Goal: Task Accomplishment & Management: Complete application form

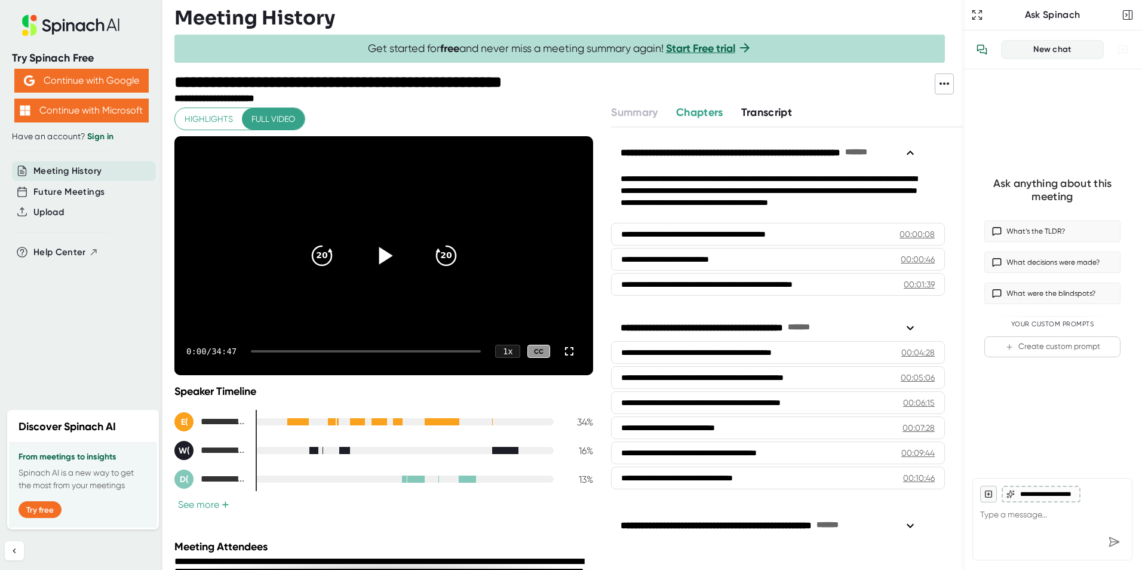
click at [379, 256] on icon at bounding box center [386, 255] width 14 height 17
click at [562, 357] on icon at bounding box center [569, 351] width 14 height 14
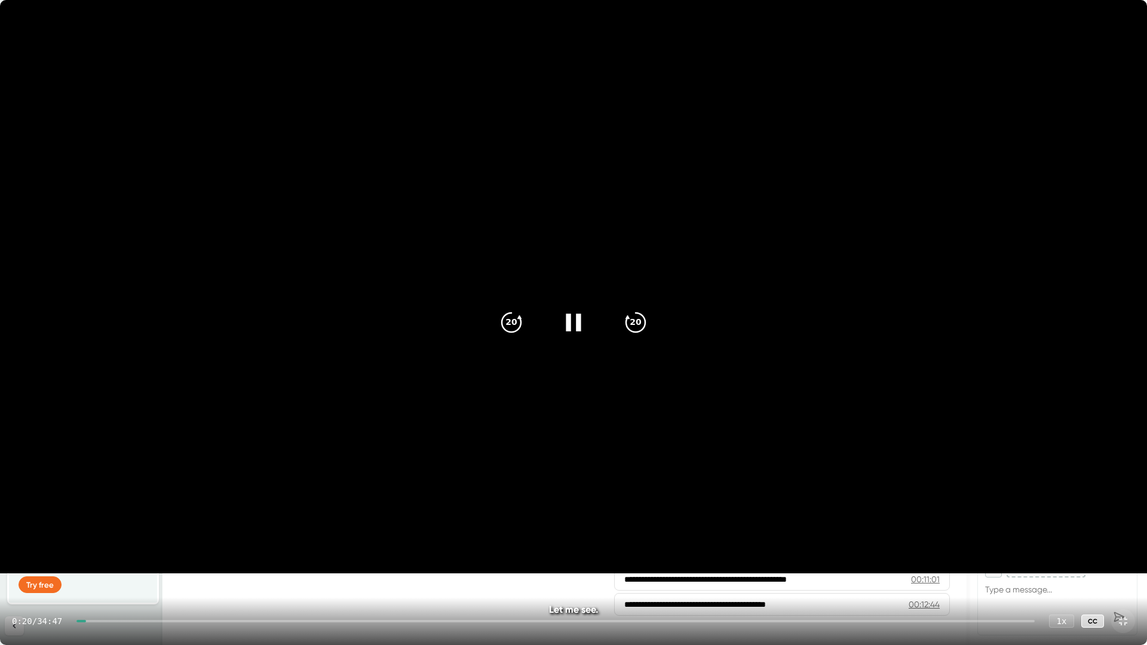
click at [1124, 569] on icon at bounding box center [1123, 621] width 8 height 8
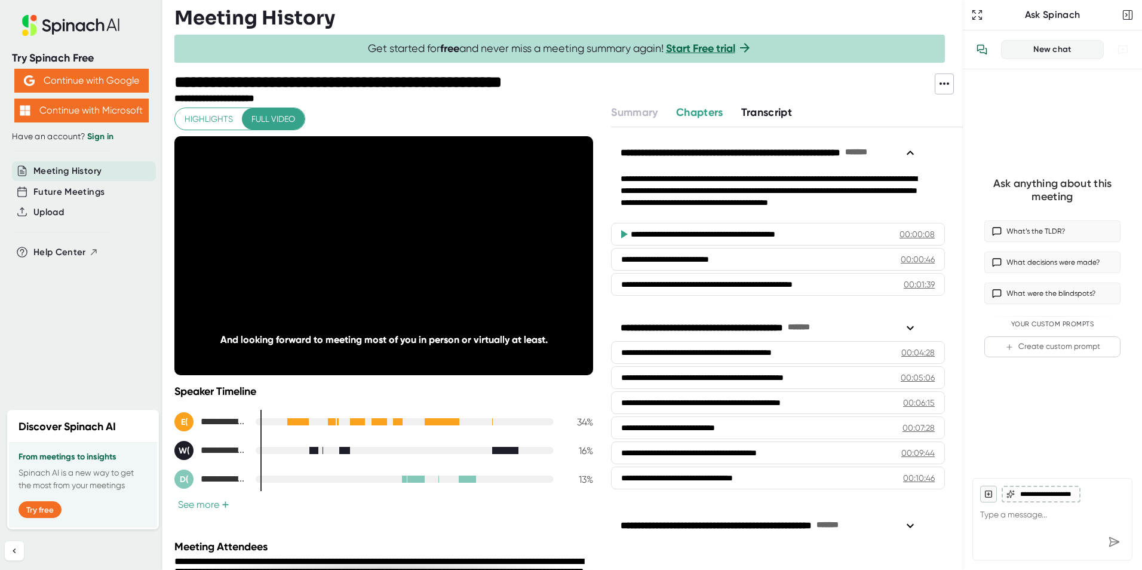
click at [207, 507] on button "See more +" at bounding box center [203, 504] width 59 height 13
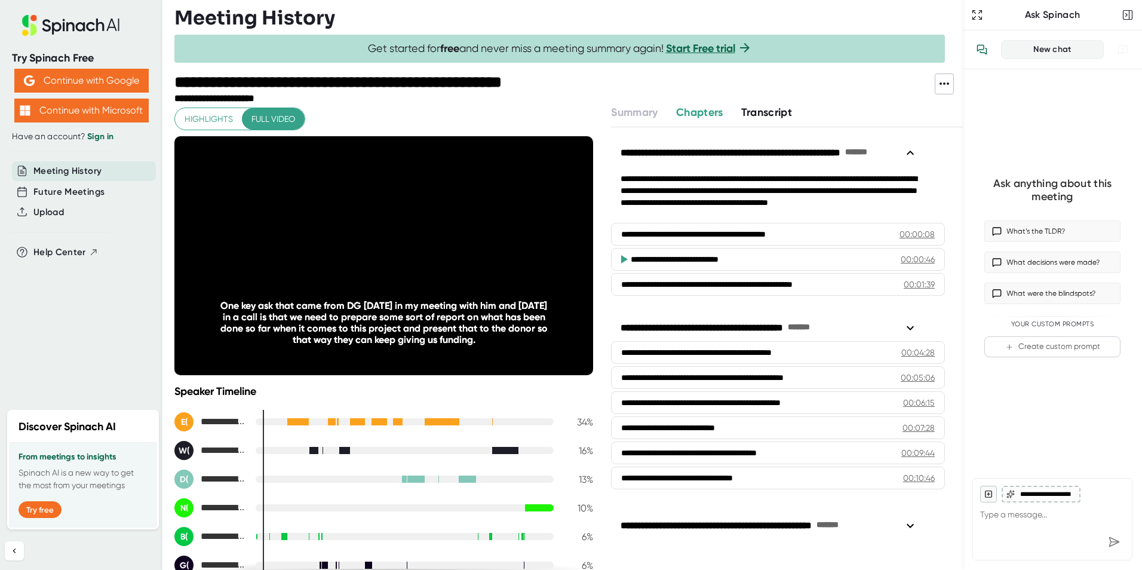
click at [205, 124] on span "Highlights" at bounding box center [209, 119] width 48 height 15
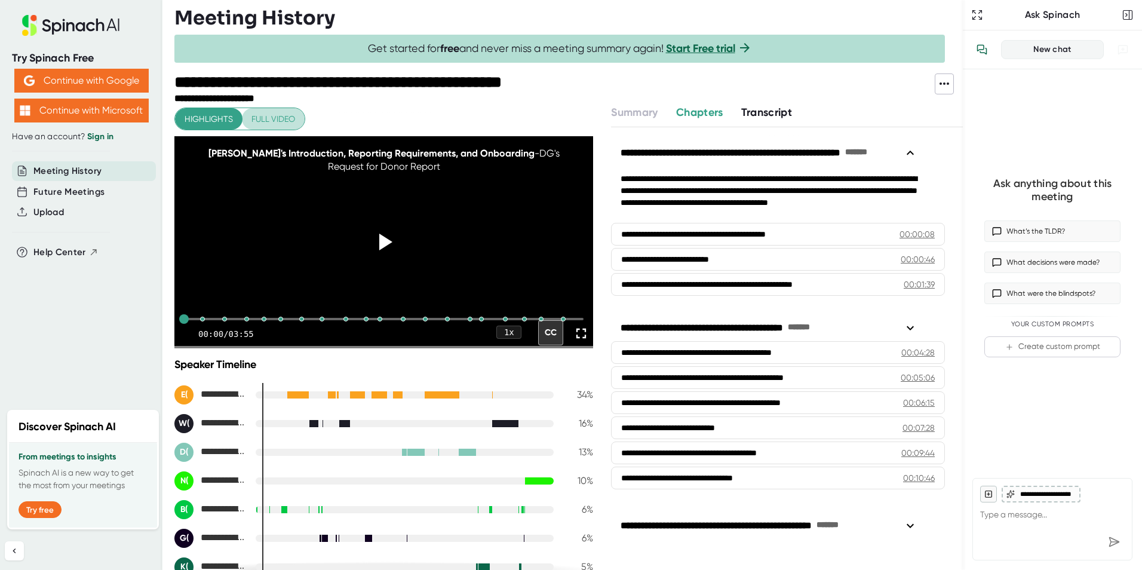
click at [260, 122] on span "Full video" at bounding box center [273, 119] width 44 height 15
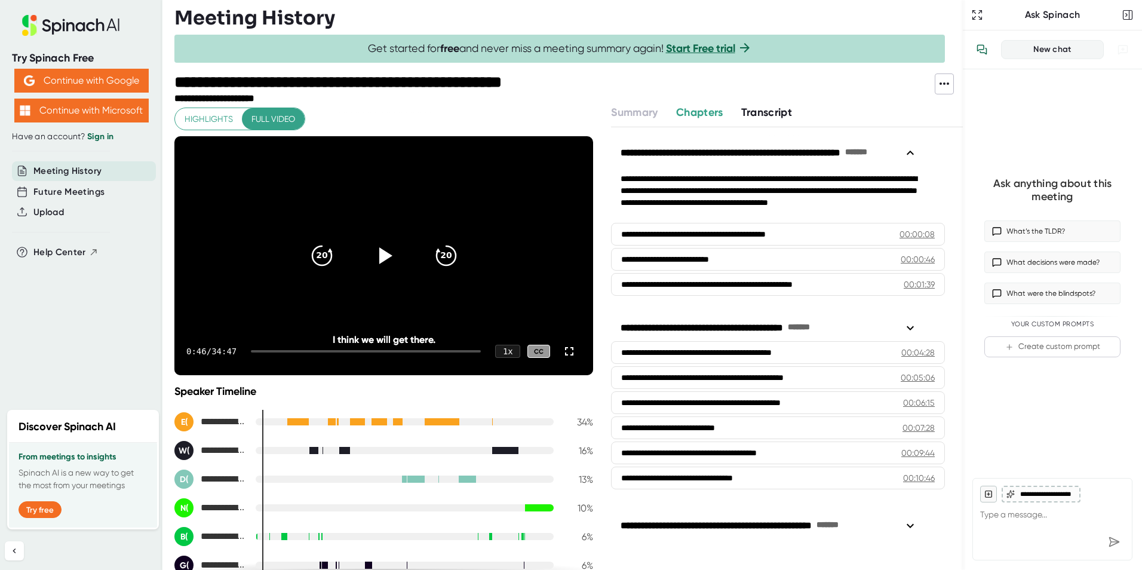
click at [764, 116] on span "Transcript" at bounding box center [766, 112] width 51 height 13
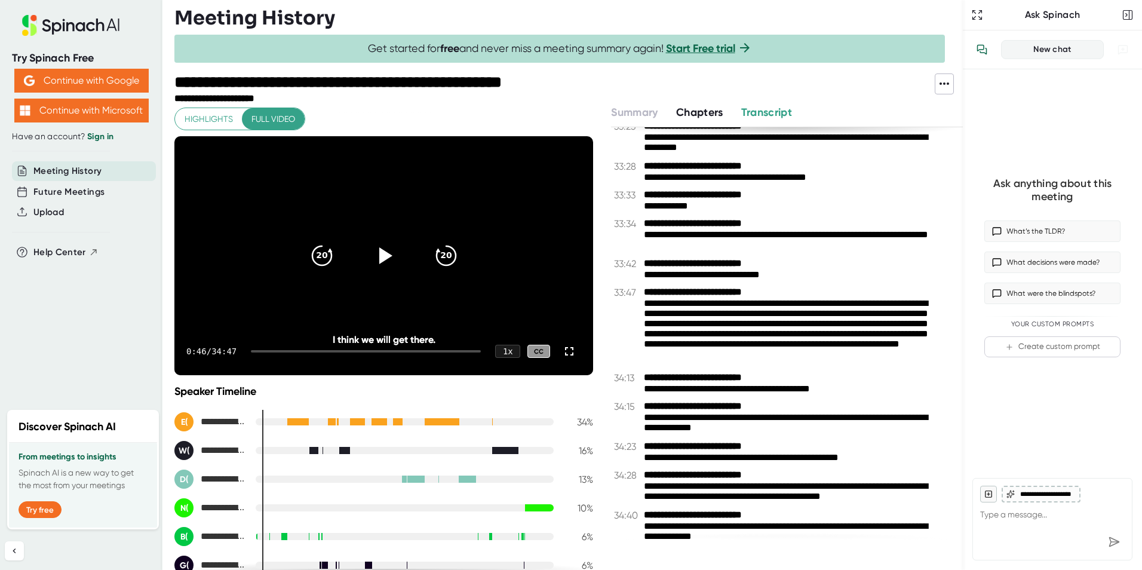
scroll to position [12276, 0]
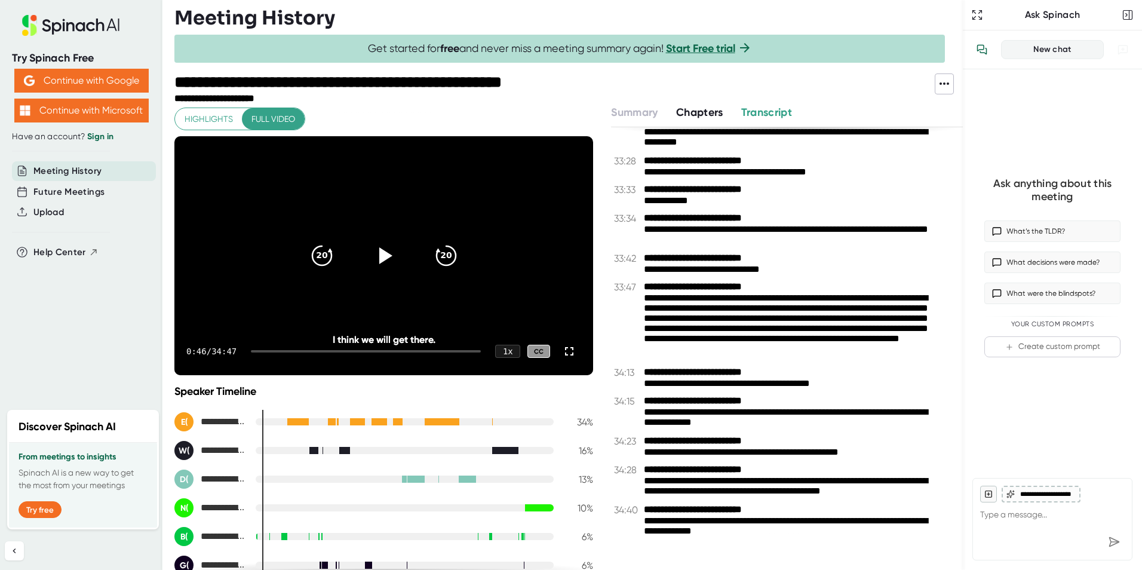
click at [760, 112] on span "Transcript" at bounding box center [766, 112] width 51 height 13
click at [689, 112] on span "Chapters" at bounding box center [699, 112] width 47 height 13
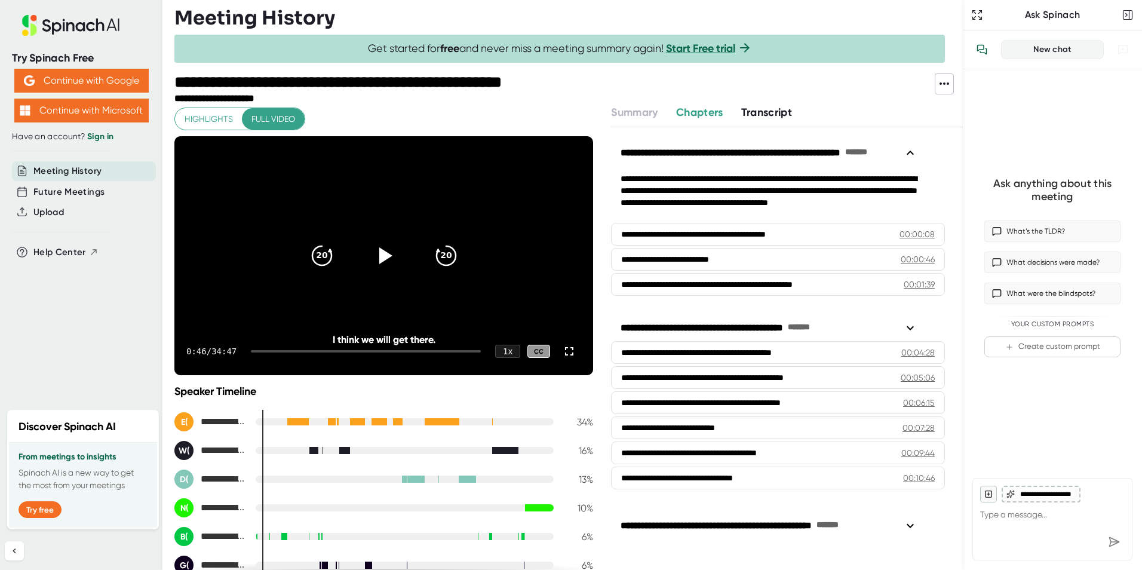
click at [67, 171] on span "Meeting History" at bounding box center [67, 171] width 68 height 14
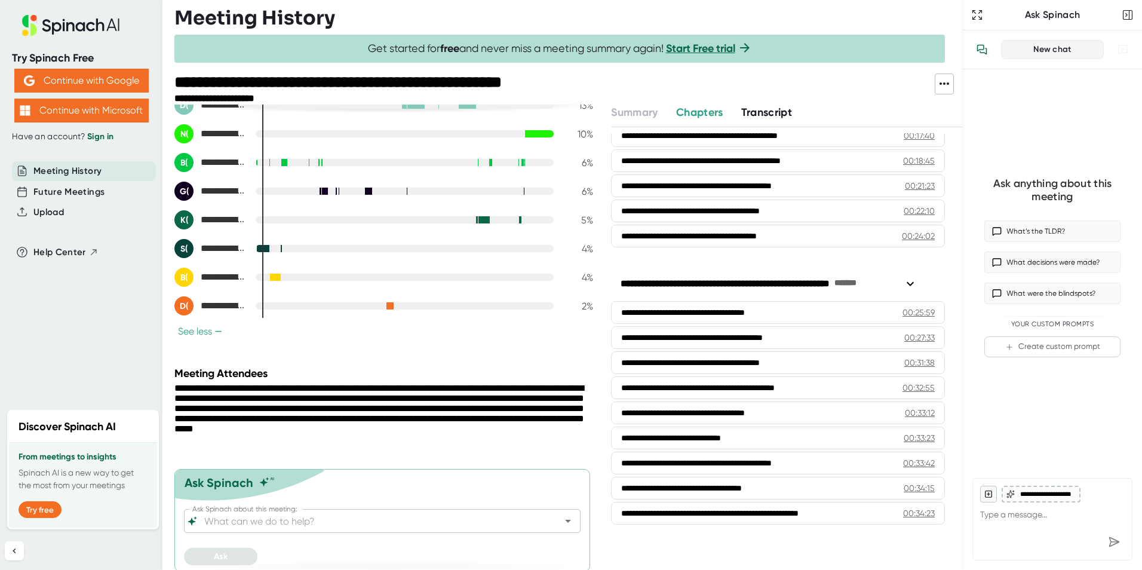
scroll to position [382, 0]
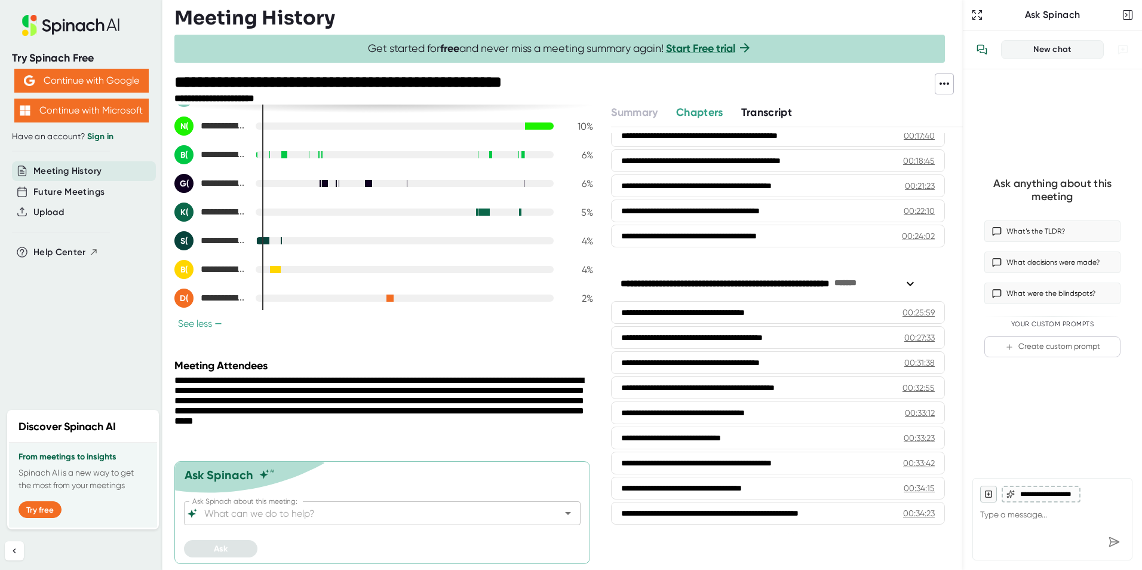
click at [103, 139] on link "Sign in" at bounding box center [100, 136] width 26 height 10
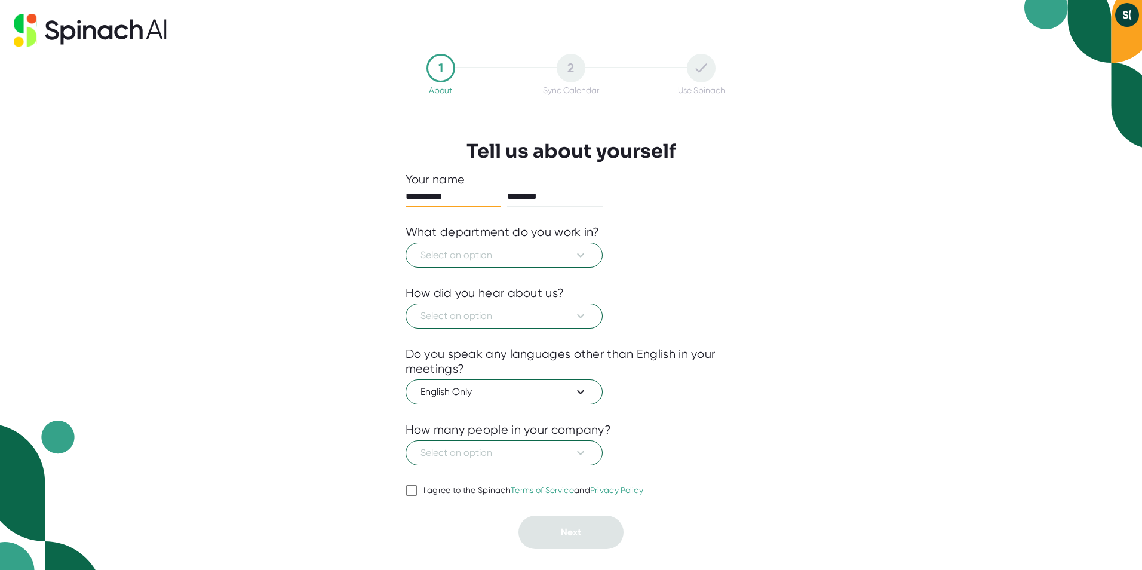
drag, startPoint x: 455, startPoint y: 200, endPoint x: 390, endPoint y: 199, distance: 64.5
click at [390, 199] on div "**********" at bounding box center [571, 302] width 391 height 510
type input "******"
drag, startPoint x: 559, startPoint y: 198, endPoint x: 501, endPoint y: 198, distance: 57.3
click at [501, 198] on div "****** ********" at bounding box center [572, 197] width 332 height 20
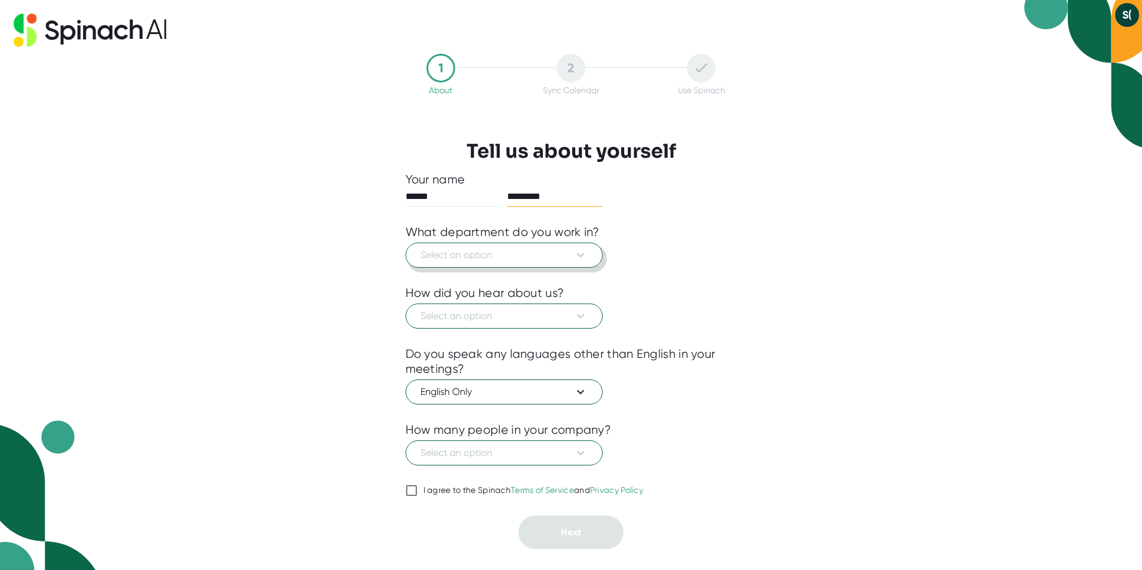
type input "*********"
click at [566, 257] on span "Select an option" at bounding box center [504, 255] width 167 height 14
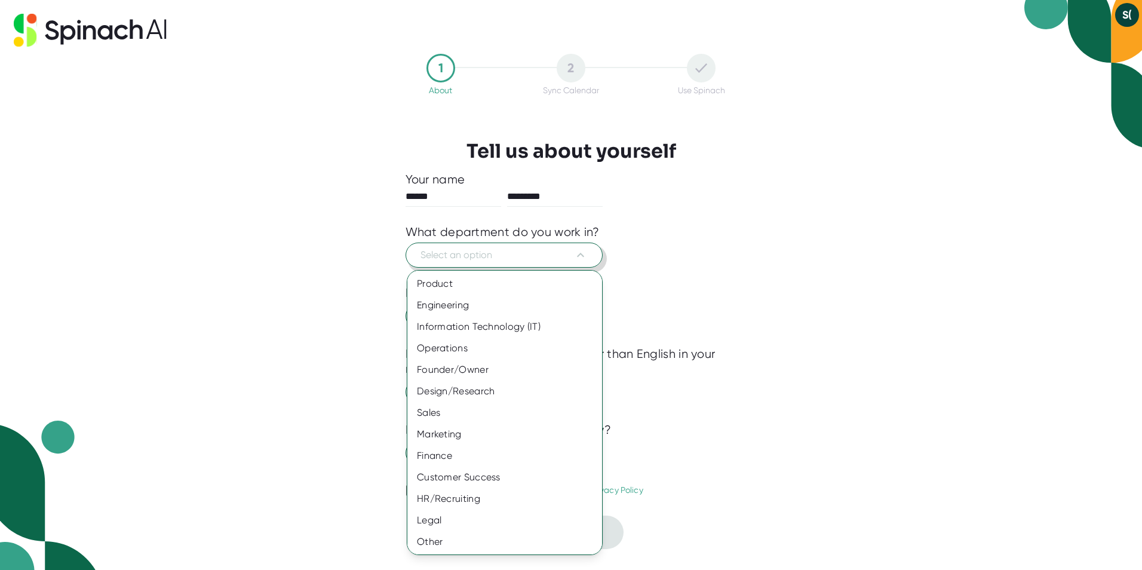
click at [566, 257] on div at bounding box center [571, 285] width 1142 height 570
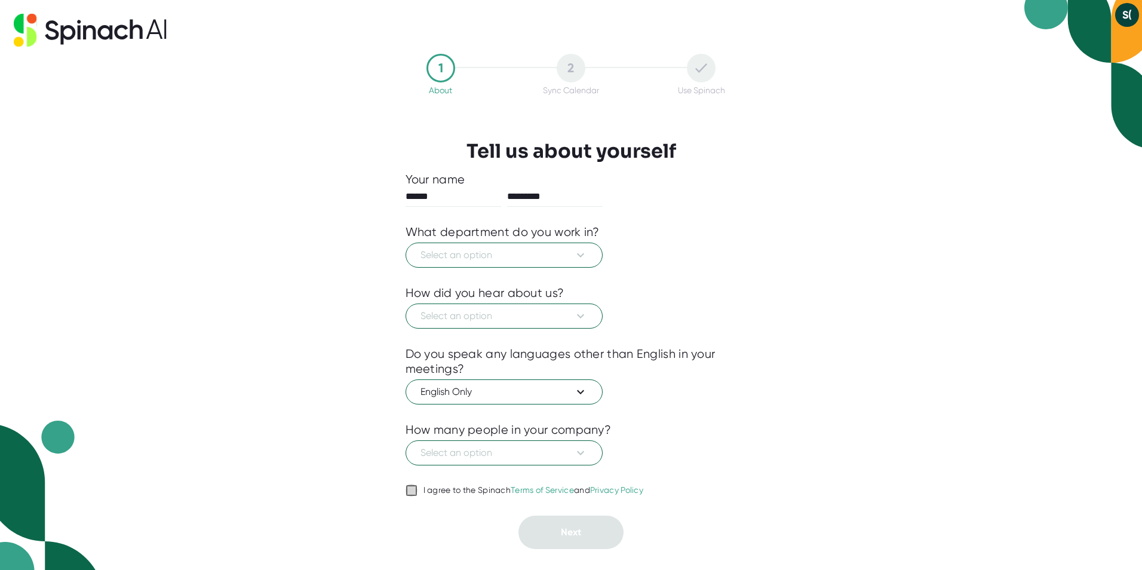
click at [410, 490] on input "I agree to the Spinach Terms of Service and Privacy Policy" at bounding box center [412, 490] width 12 height 14
checkbox input "true"
click at [510, 319] on span "Select an option" at bounding box center [504, 316] width 167 height 14
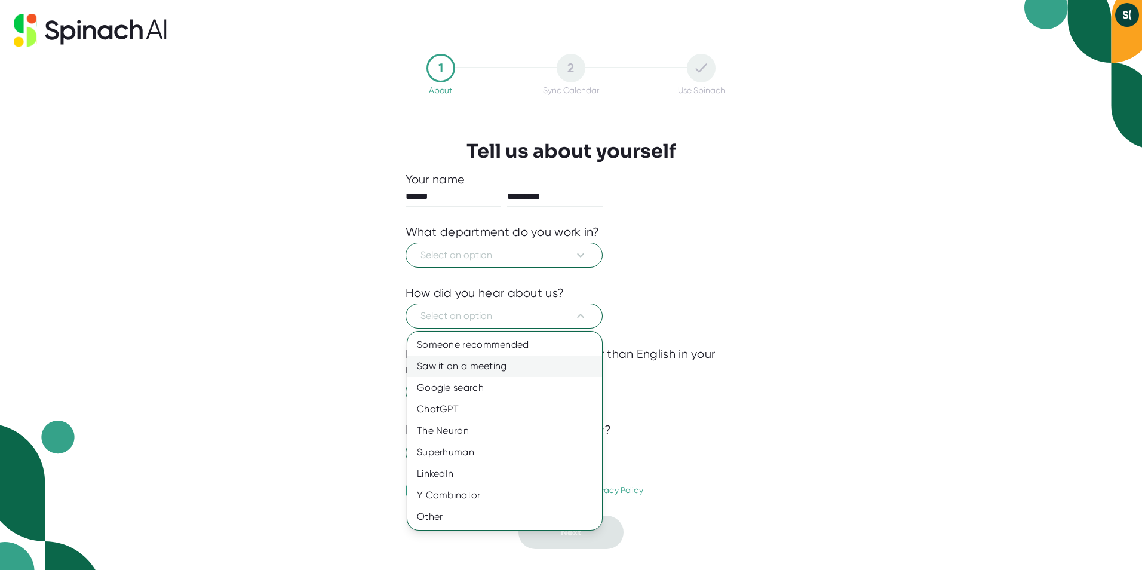
click at [459, 368] on div "Saw it on a meeting" at bounding box center [504, 366] width 195 height 22
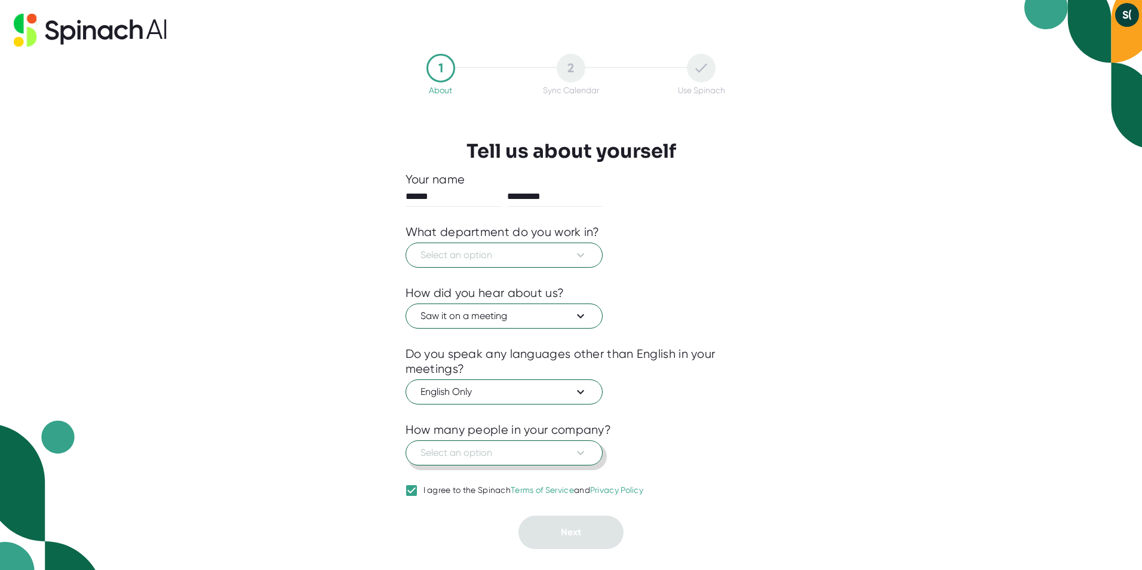
click at [483, 452] on span "Select an option" at bounding box center [504, 453] width 167 height 14
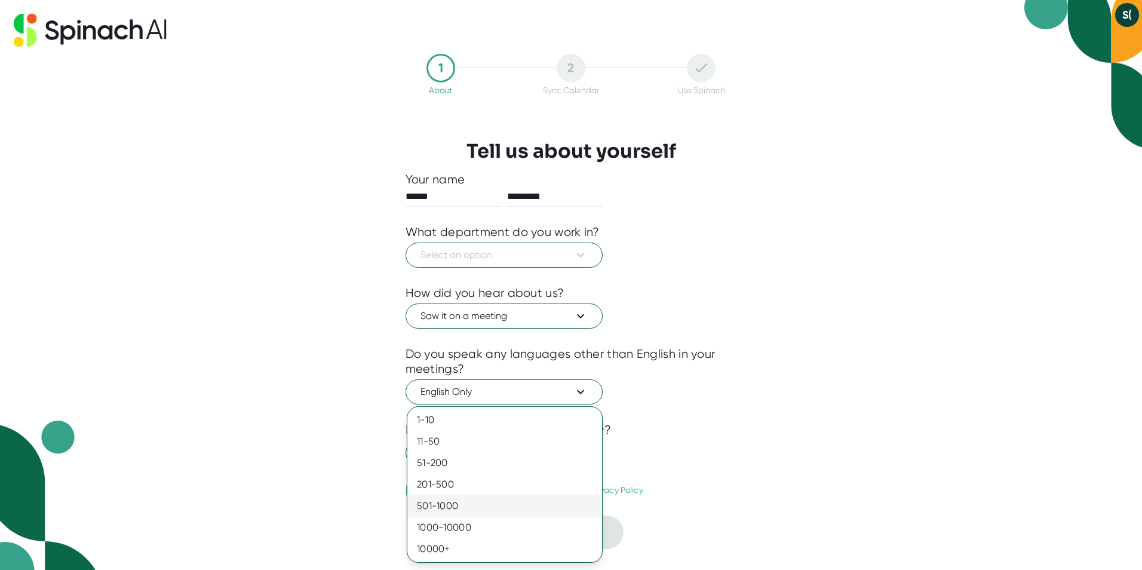
click at [446, 504] on div "501-1000" at bounding box center [504, 506] width 195 height 22
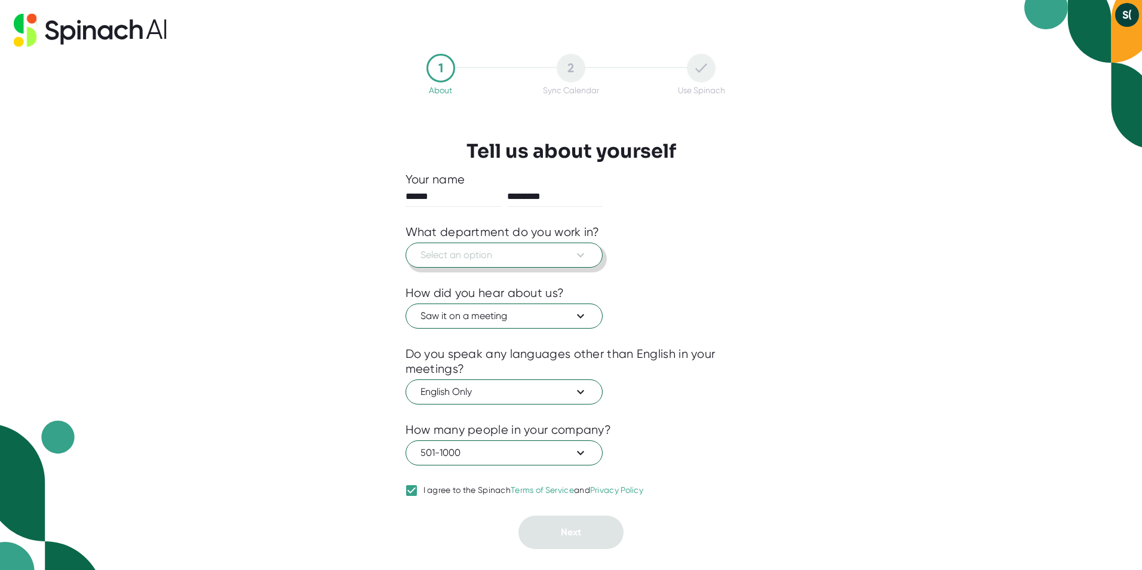
click at [480, 260] on span "Select an option" at bounding box center [504, 255] width 167 height 14
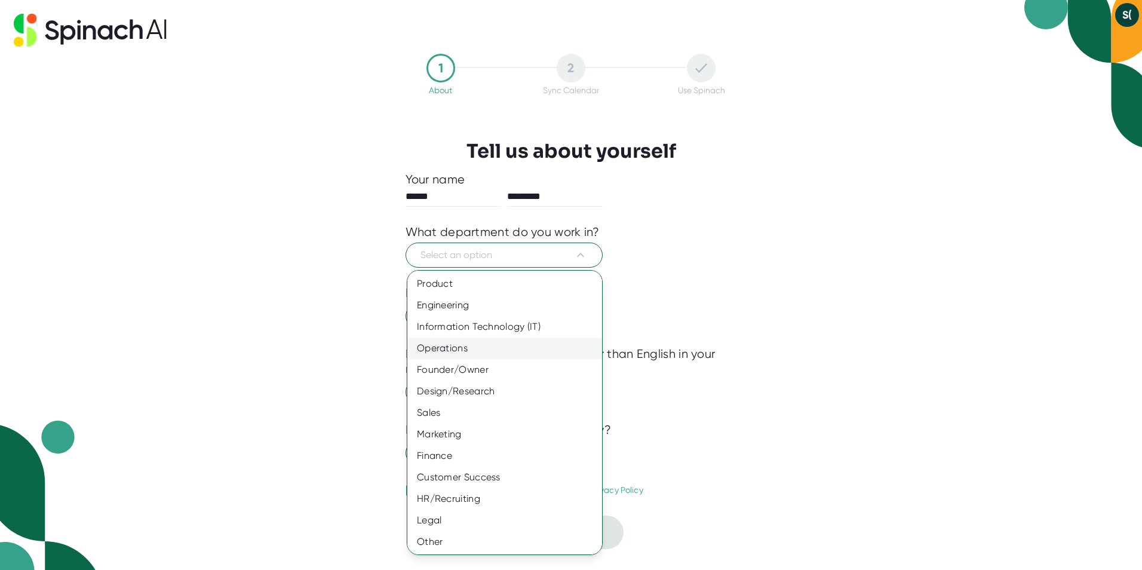
click at [462, 346] on div "Operations" at bounding box center [509, 348] width 204 height 22
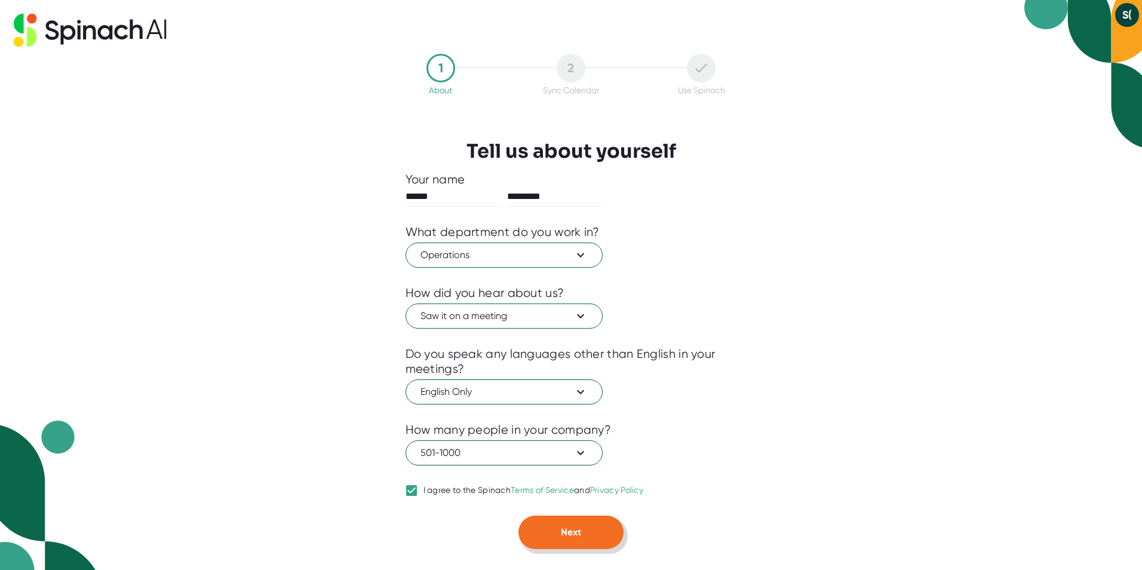
click at [578, 539] on button "Next" at bounding box center [570, 531] width 105 height 33
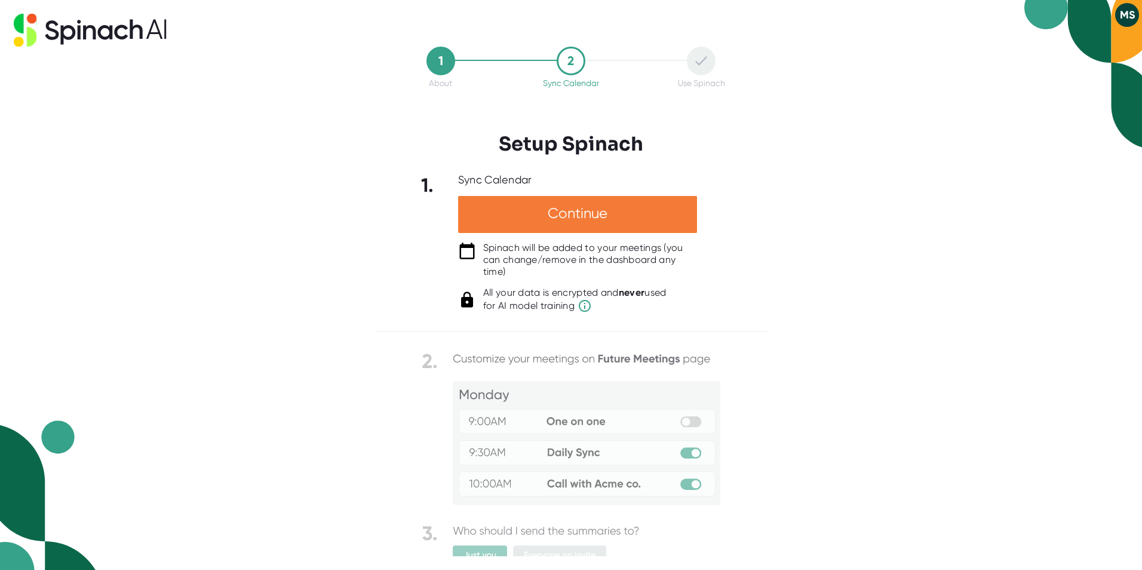
click at [580, 222] on div "Continue" at bounding box center [577, 214] width 239 height 37
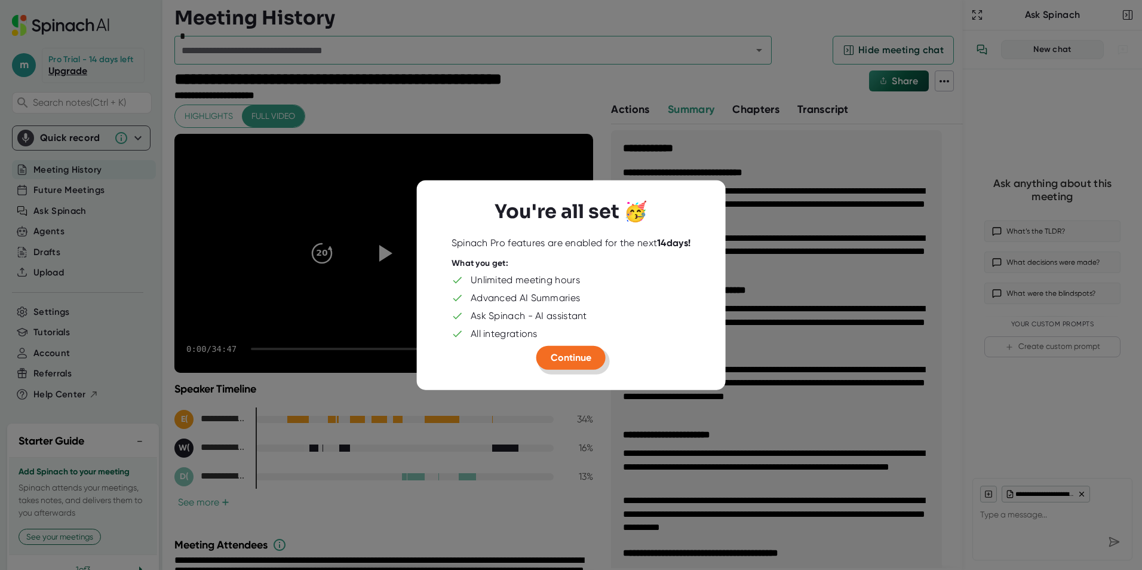
click at [574, 355] on span "Continue" at bounding box center [571, 357] width 41 height 11
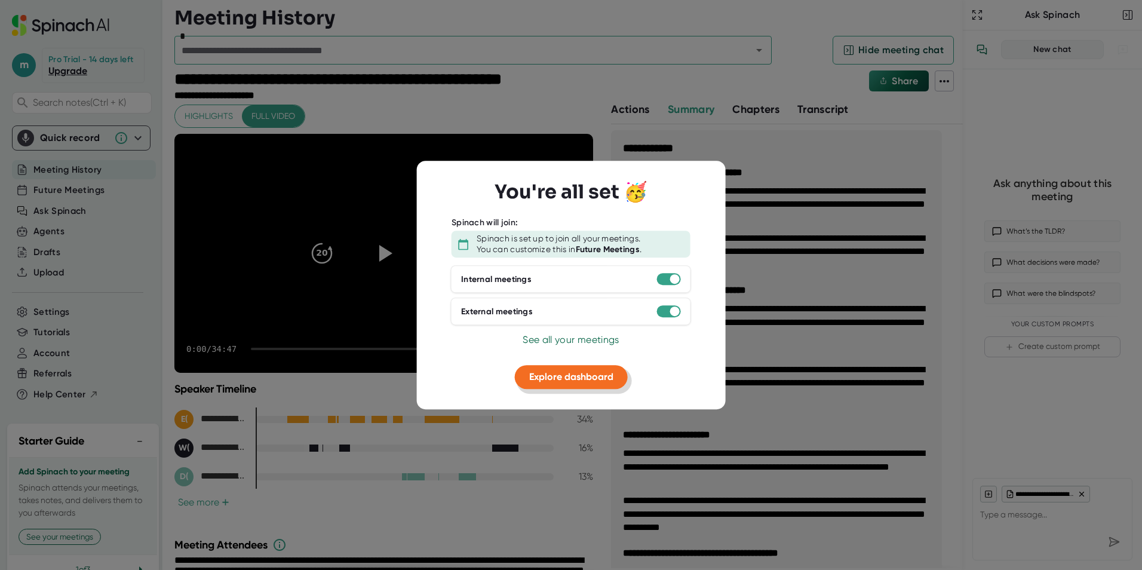
click at [573, 379] on span "Explore dashboard" at bounding box center [571, 376] width 84 height 11
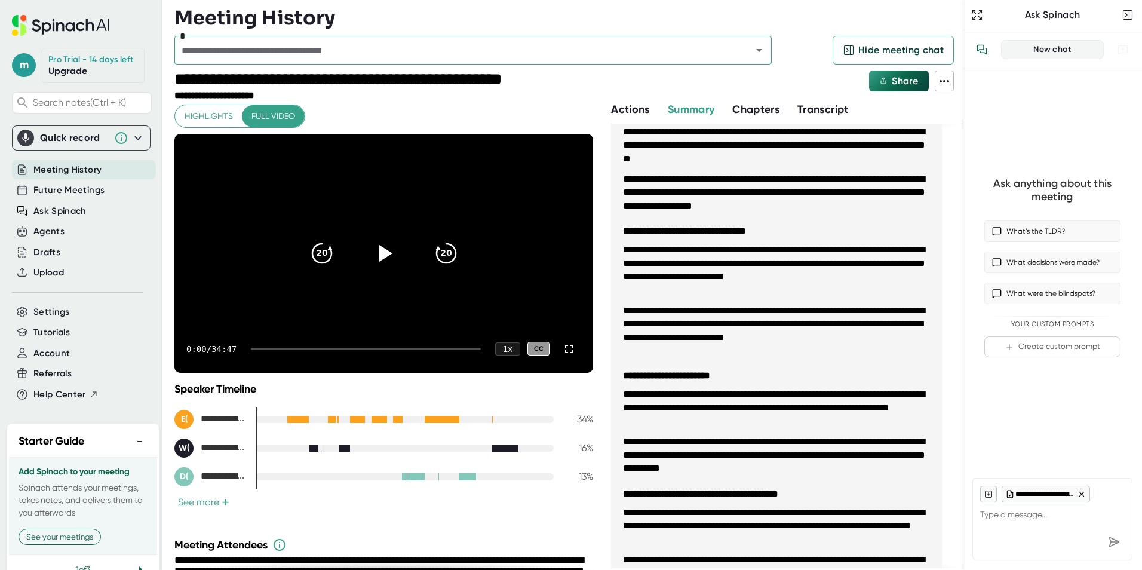
scroll to position [60, 0]
type textarea "x"
click at [60, 360] on span "Account" at bounding box center [51, 353] width 36 height 14
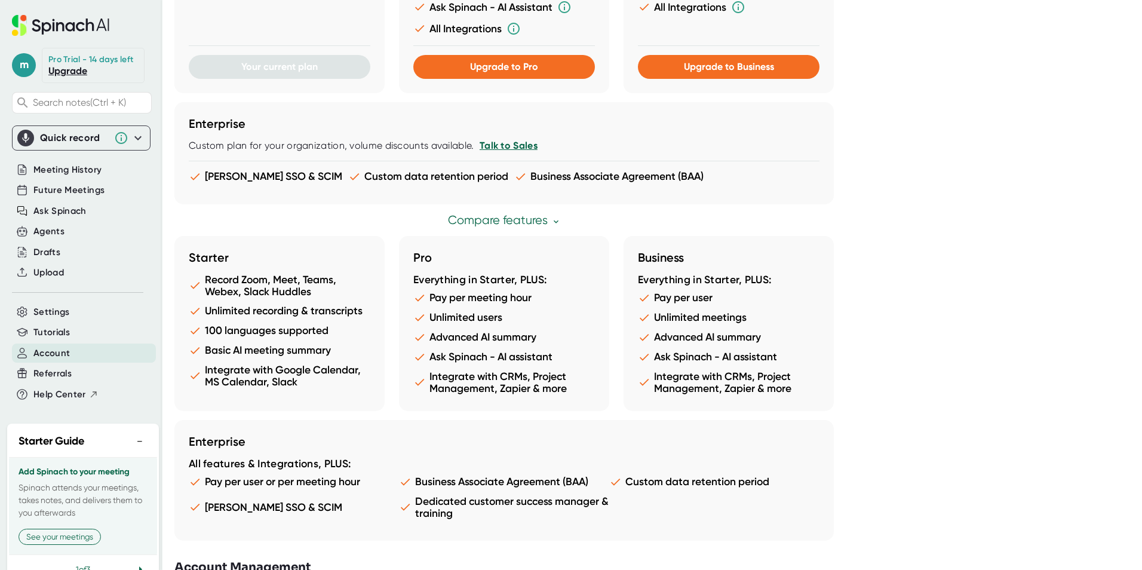
scroll to position [545, 0]
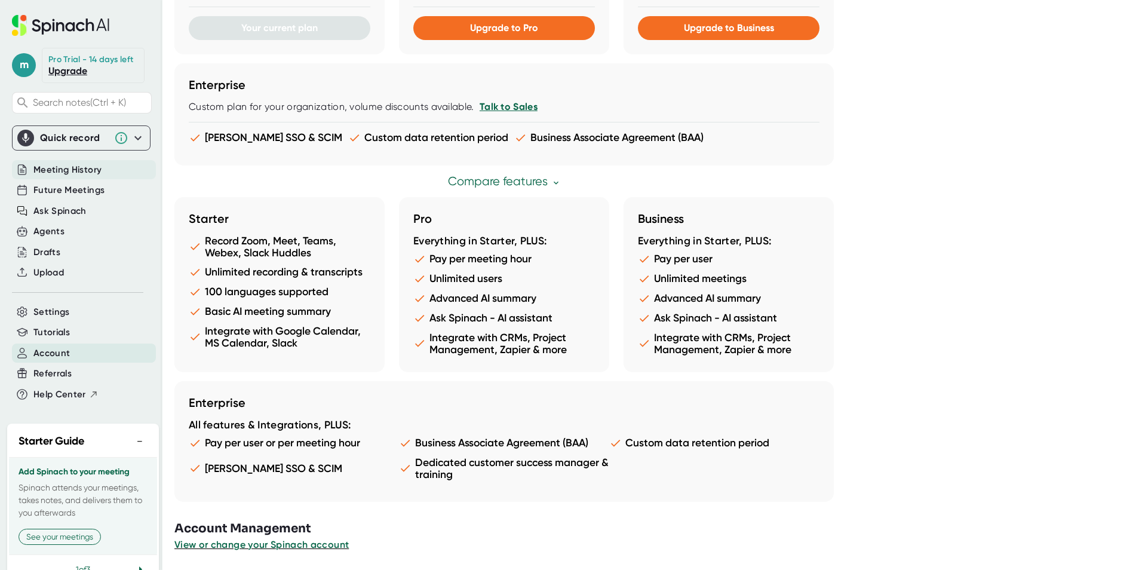
click at [57, 177] on span "Meeting History" at bounding box center [67, 170] width 68 height 14
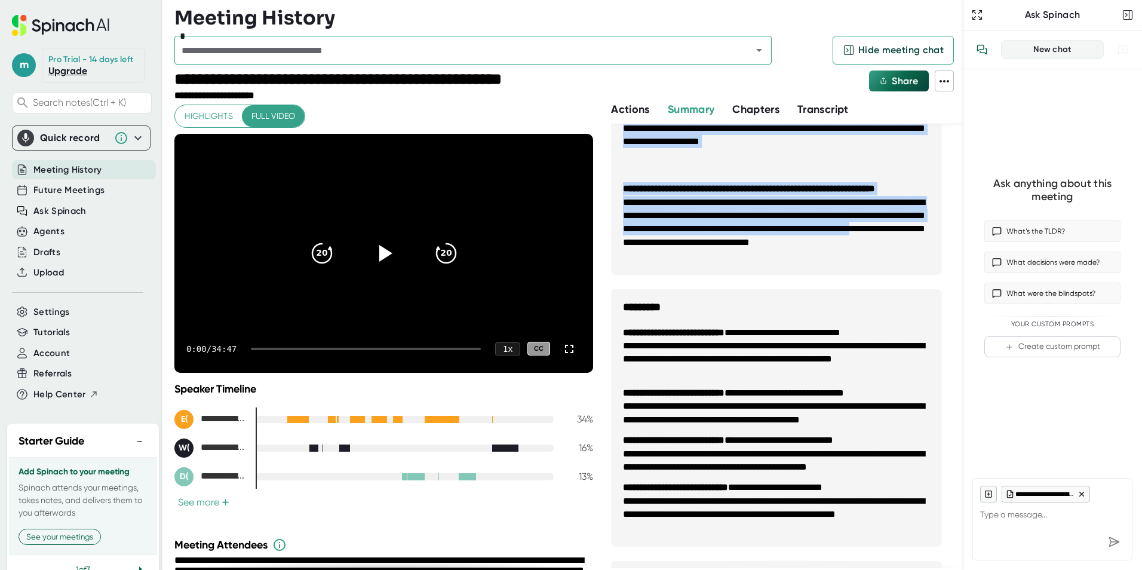
scroll to position [896, 0]
drag, startPoint x: 625, startPoint y: 150, endPoint x: 721, endPoint y: 237, distance: 129.8
click at [721, 237] on div "**********" at bounding box center [776, 253] width 331 height 2039
drag, startPoint x: 721, startPoint y: 237, endPoint x: 722, endPoint y: 246, distance: 8.4
click at [722, 245] on li "**********" at bounding box center [776, 228] width 307 height 67
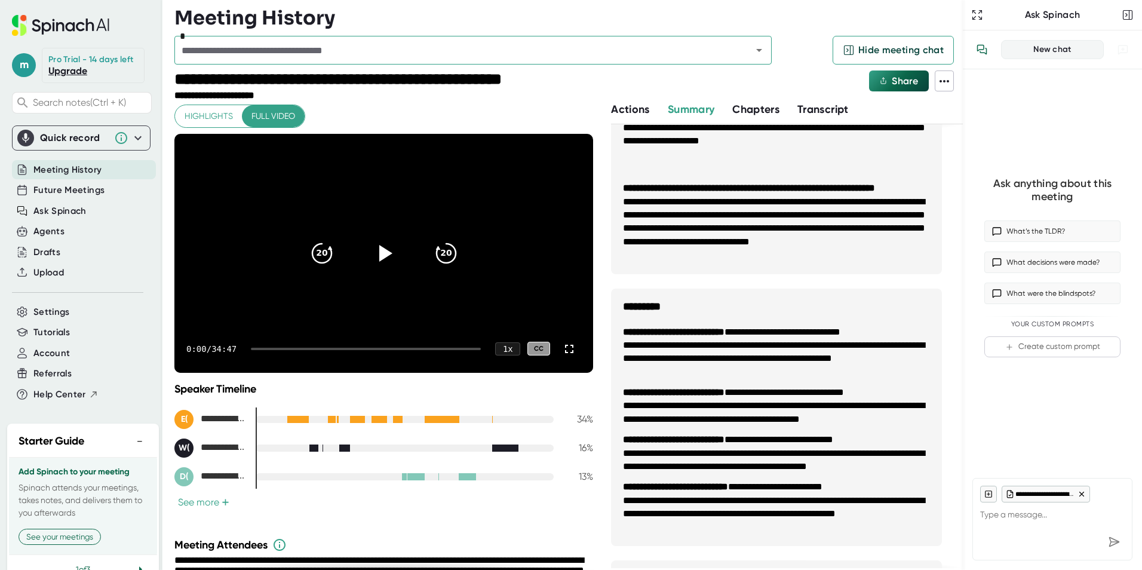
click at [732, 246] on li "**********" at bounding box center [776, 228] width 307 height 67
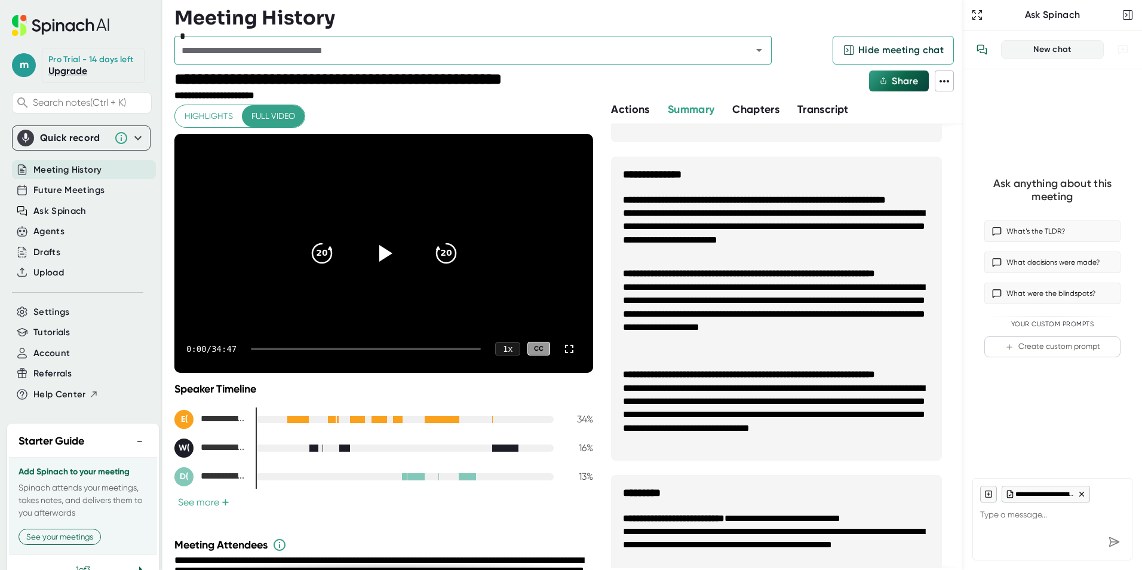
scroll to position [657, 0]
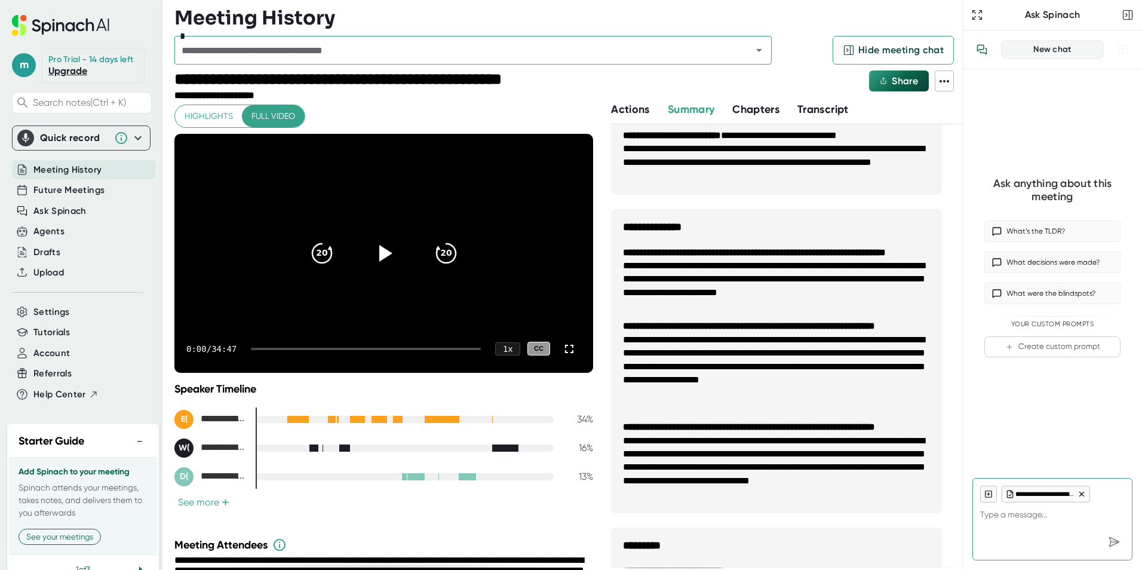
drag, startPoint x: 624, startPoint y: 225, endPoint x: 714, endPoint y: 414, distance: 209.5
click at [713, 413] on div "**********" at bounding box center [776, 492] width 331 height 2039
type textarea "x"
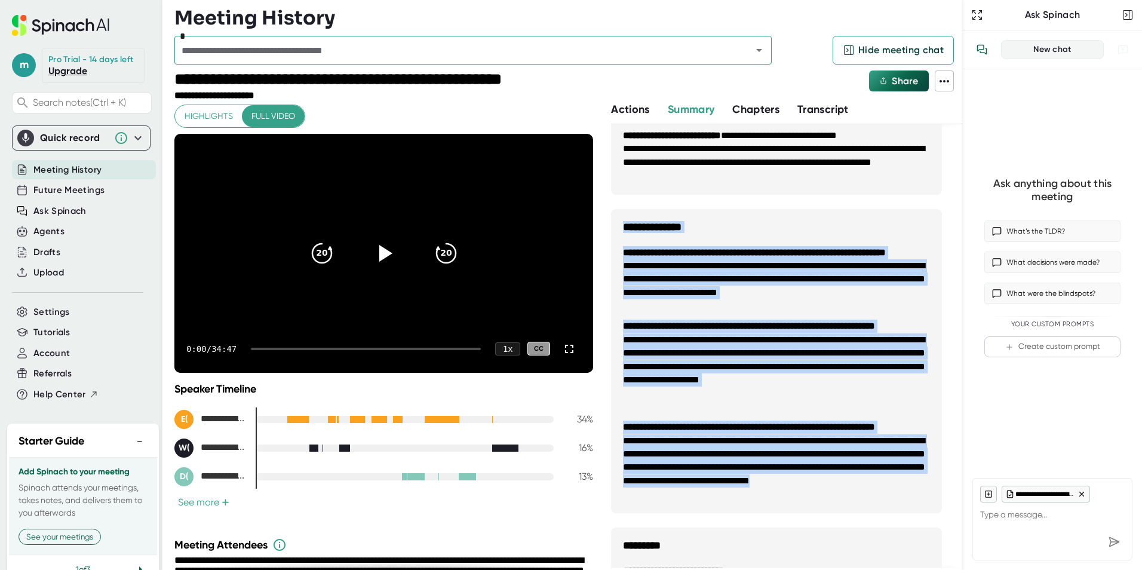
drag, startPoint x: 707, startPoint y: 494, endPoint x: 622, endPoint y: 221, distance: 285.9
click at [622, 221] on div "**********" at bounding box center [776, 492] width 331 height 2039
copy div "**********"
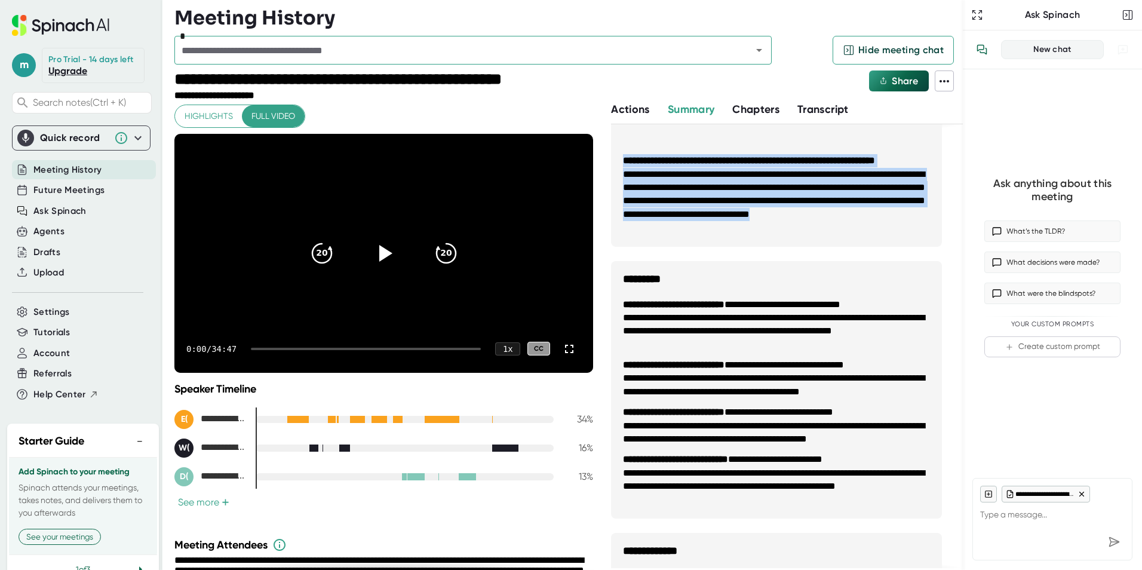
scroll to position [956, 0]
